Goal: Task Accomplishment & Management: Manage account settings

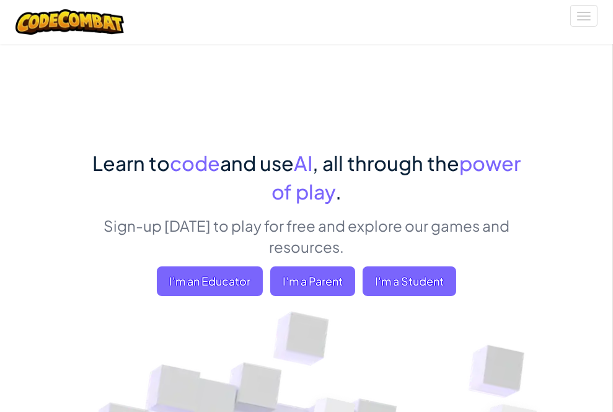
click at [0, 0] on span "Sign Up" at bounding box center [0, 0] width 0 height 0
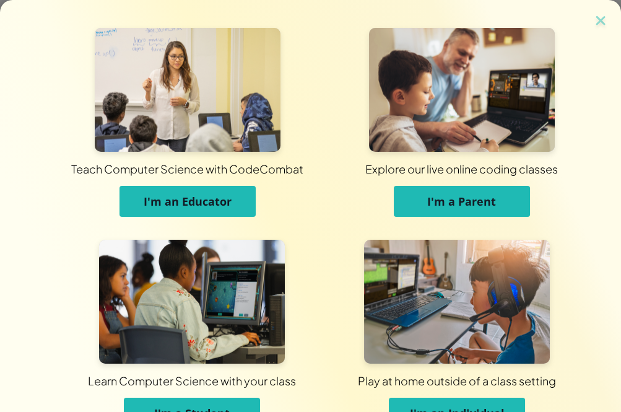
click at [230, 397] on span "Learn Computer Science with your class" at bounding box center [191, 381] width 203 height 34
click at [232, 403] on button "I'm a Student" at bounding box center [192, 413] width 136 height 31
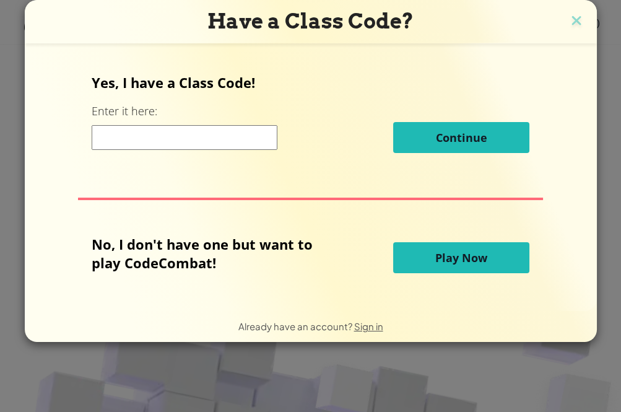
click at [198, 133] on input at bounding box center [185, 137] width 186 height 25
paste input "NewShareSmall"
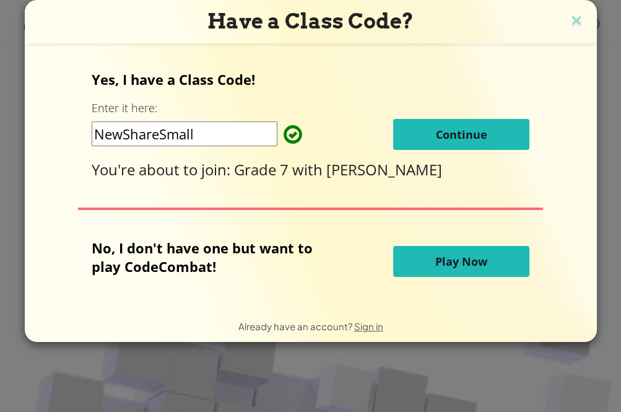
type input "NewShareSmall"
click at [479, 135] on span "Continue" at bounding box center [461, 134] width 51 height 15
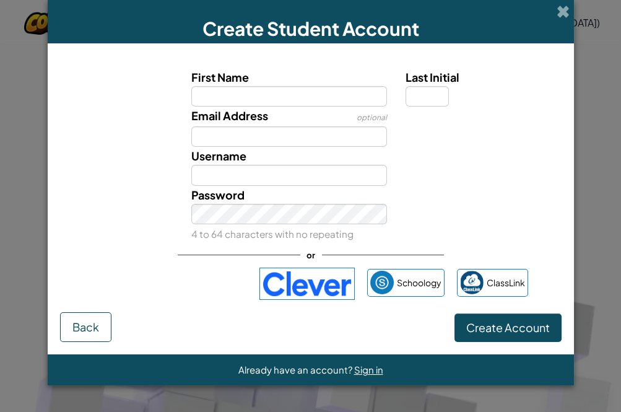
click at [246, 85] on label "First Name" at bounding box center [289, 77] width 196 height 18
click at [246, 86] on input "First Name" at bounding box center [289, 96] width 196 height 20
paste input "[PERSON_NAME]"
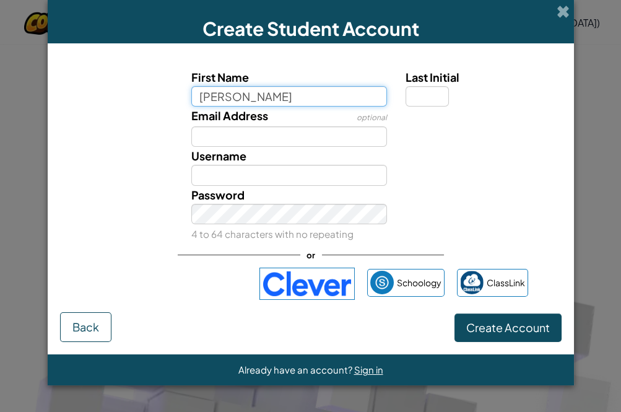
type input "[PERSON_NAME]"
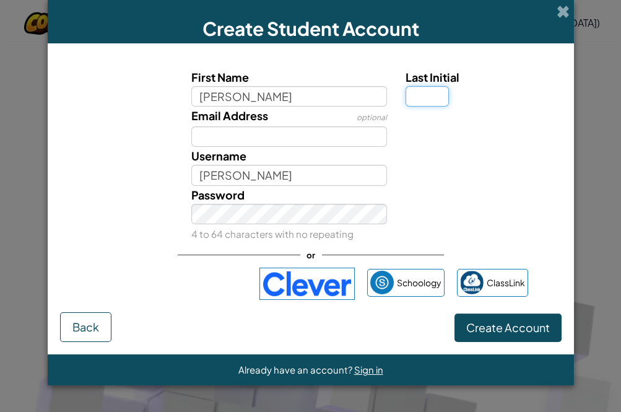
click at [417, 92] on input "Last Initial" at bounding box center [427, 96] width 43 height 20
type input "1"
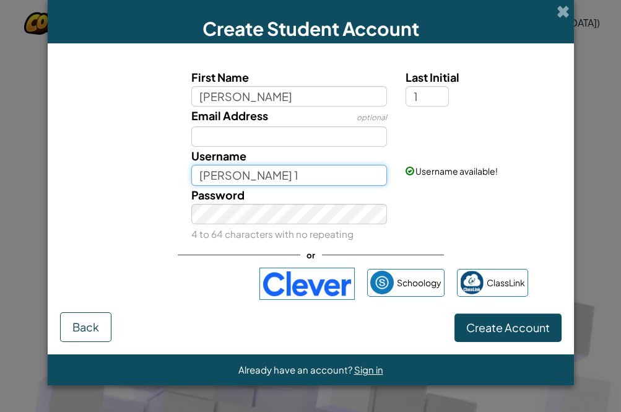
drag, startPoint x: 302, startPoint y: 178, endPoint x: 127, endPoint y: 178, distance: 175.3
click at [127, 178] on div "Username AMIR HAMOUD 1 Username available!" at bounding box center [311, 166] width 514 height 38
paste input "SSCCAMIRH"
type input "SSCCAMIRH"
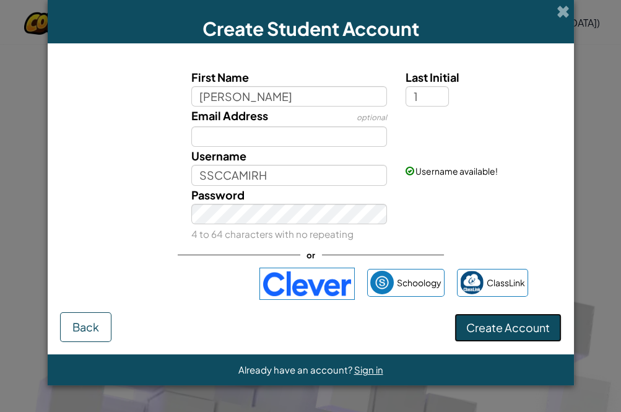
click at [491, 325] on span "Create Account" at bounding box center [508, 327] width 84 height 14
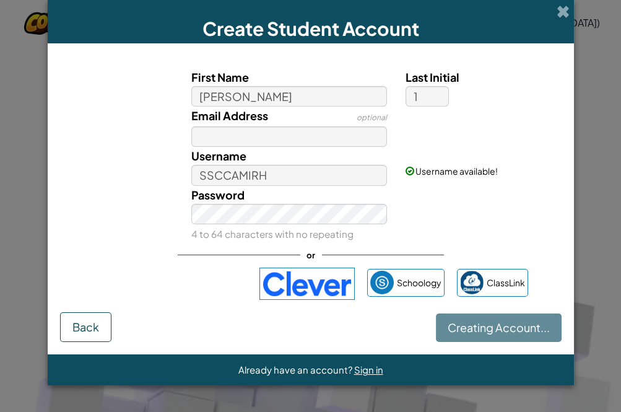
scroll to position [131, 0]
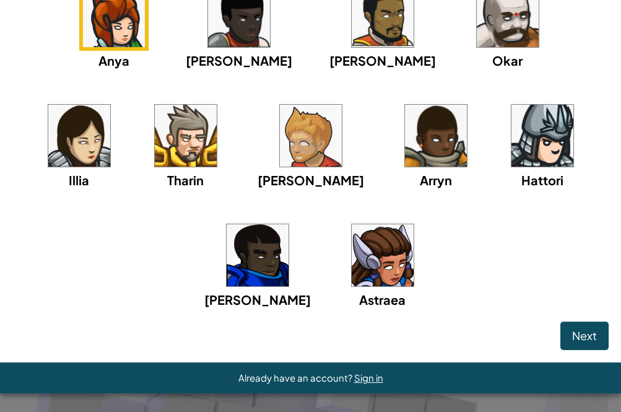
click at [155, 133] on img at bounding box center [186, 136] width 62 height 62
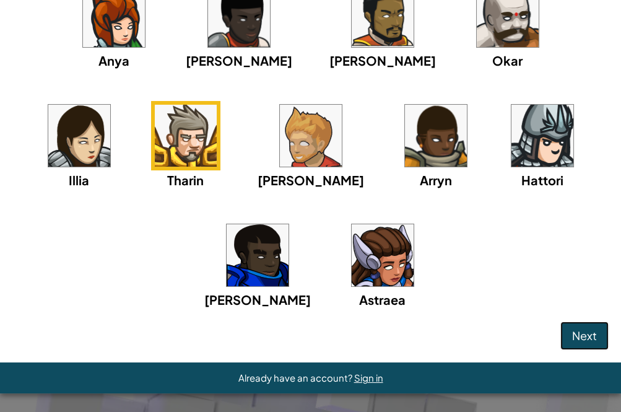
click at [574, 333] on span "Next" at bounding box center [584, 335] width 25 height 14
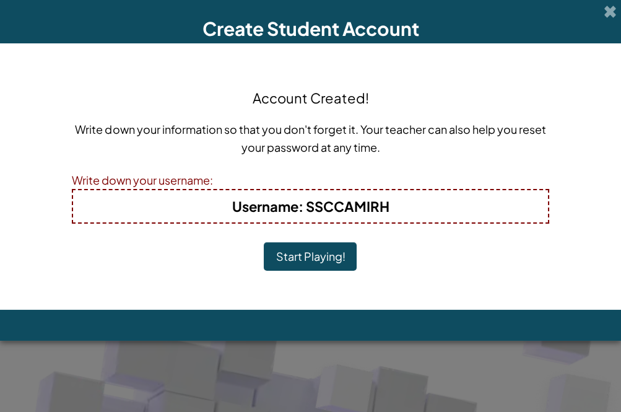
click at [307, 259] on button "Start Playing!" at bounding box center [310, 256] width 93 height 28
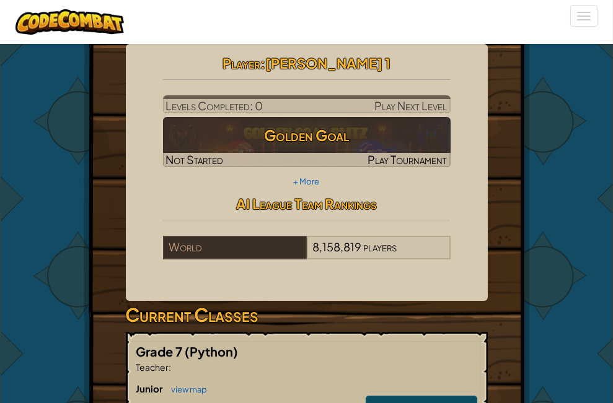
click at [0, 0] on span "My Account" at bounding box center [0, 0] width 0 height 0
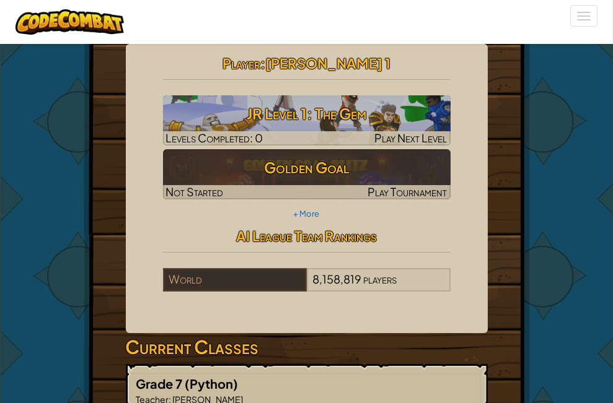
click at [0, 0] on link "Settings" at bounding box center [0, 0] width 0 height 0
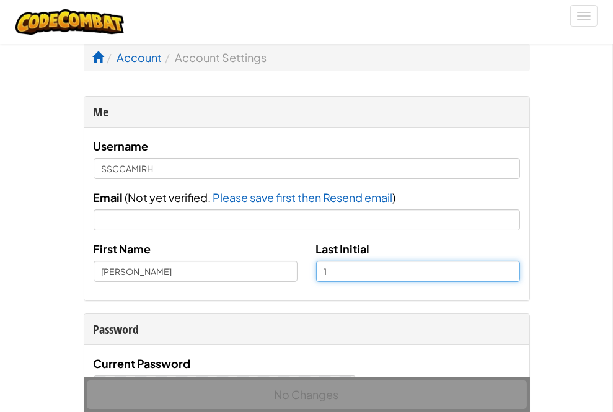
click at [316, 282] on input "1" at bounding box center [418, 271] width 204 height 21
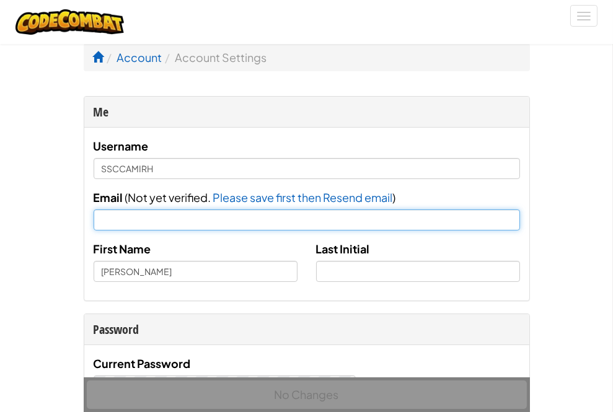
click at [223, 229] on input "Email" at bounding box center [307, 219] width 426 height 21
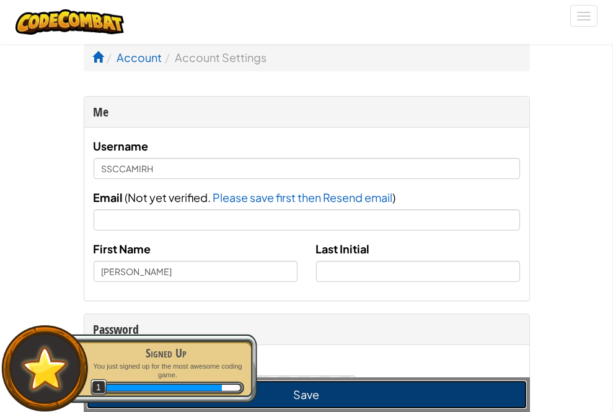
click at [353, 396] on button "Save" at bounding box center [307, 394] width 440 height 28
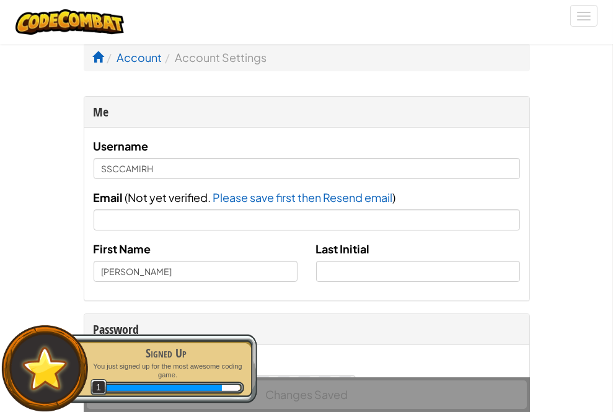
click at [0, 0] on span "My Account" at bounding box center [0, 0] width 0 height 0
click at [0, 0] on link "Log Out" at bounding box center [0, 0] width 0 height 0
